Goal: Check status: Check status

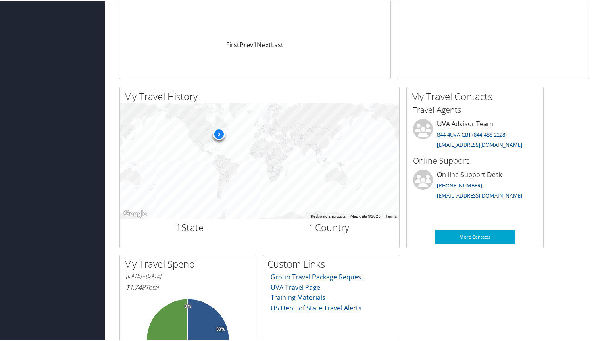
scroll to position [269, 0]
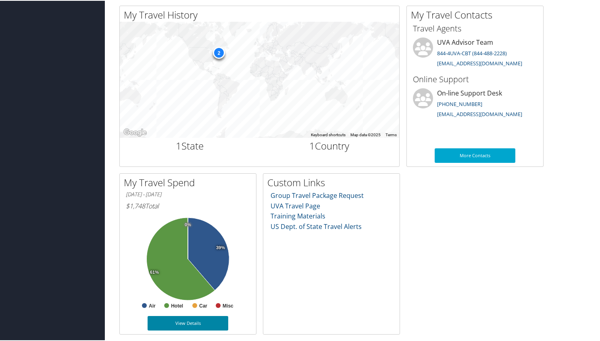
click at [183, 322] on link "View Details" at bounding box center [188, 322] width 81 height 15
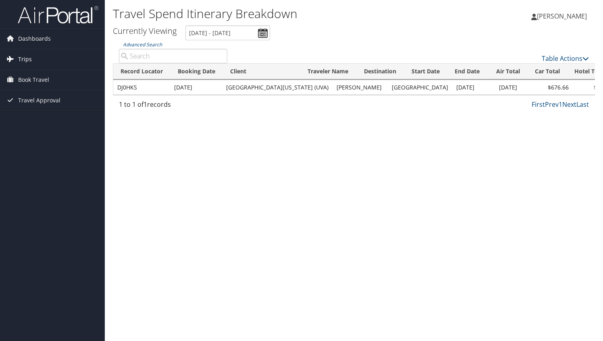
click at [33, 61] on link "Trips" at bounding box center [52, 59] width 105 height 20
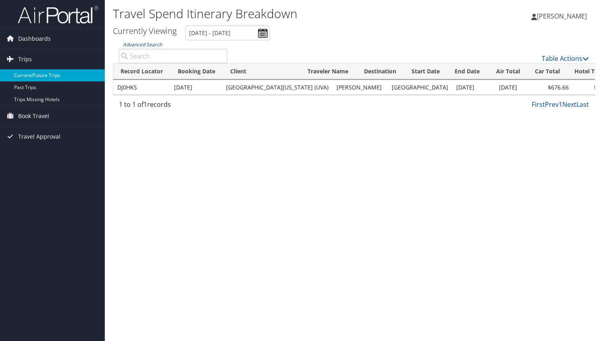
click at [42, 75] on link "Current/Future Trips" at bounding box center [52, 75] width 105 height 12
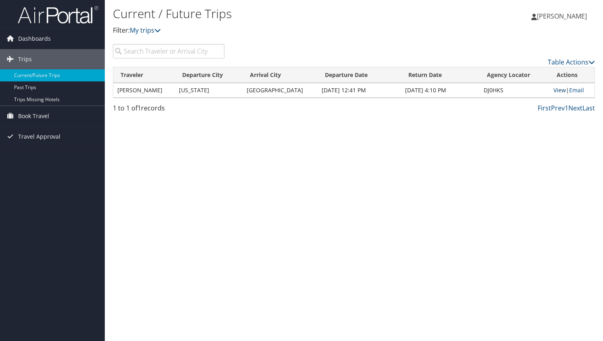
click at [554, 90] on link "View" at bounding box center [560, 90] width 13 height 8
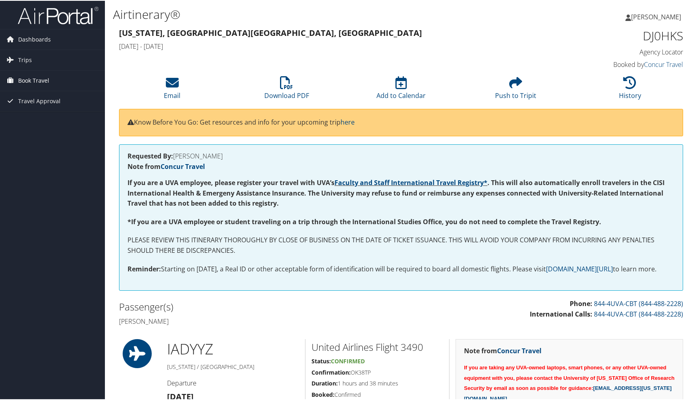
click at [36, 81] on span "Book Travel" at bounding box center [33, 80] width 31 height 20
click at [34, 121] on link "Book/Manage Online Trips" at bounding box center [52, 120] width 105 height 12
